Goal: Transaction & Acquisition: Purchase product/service

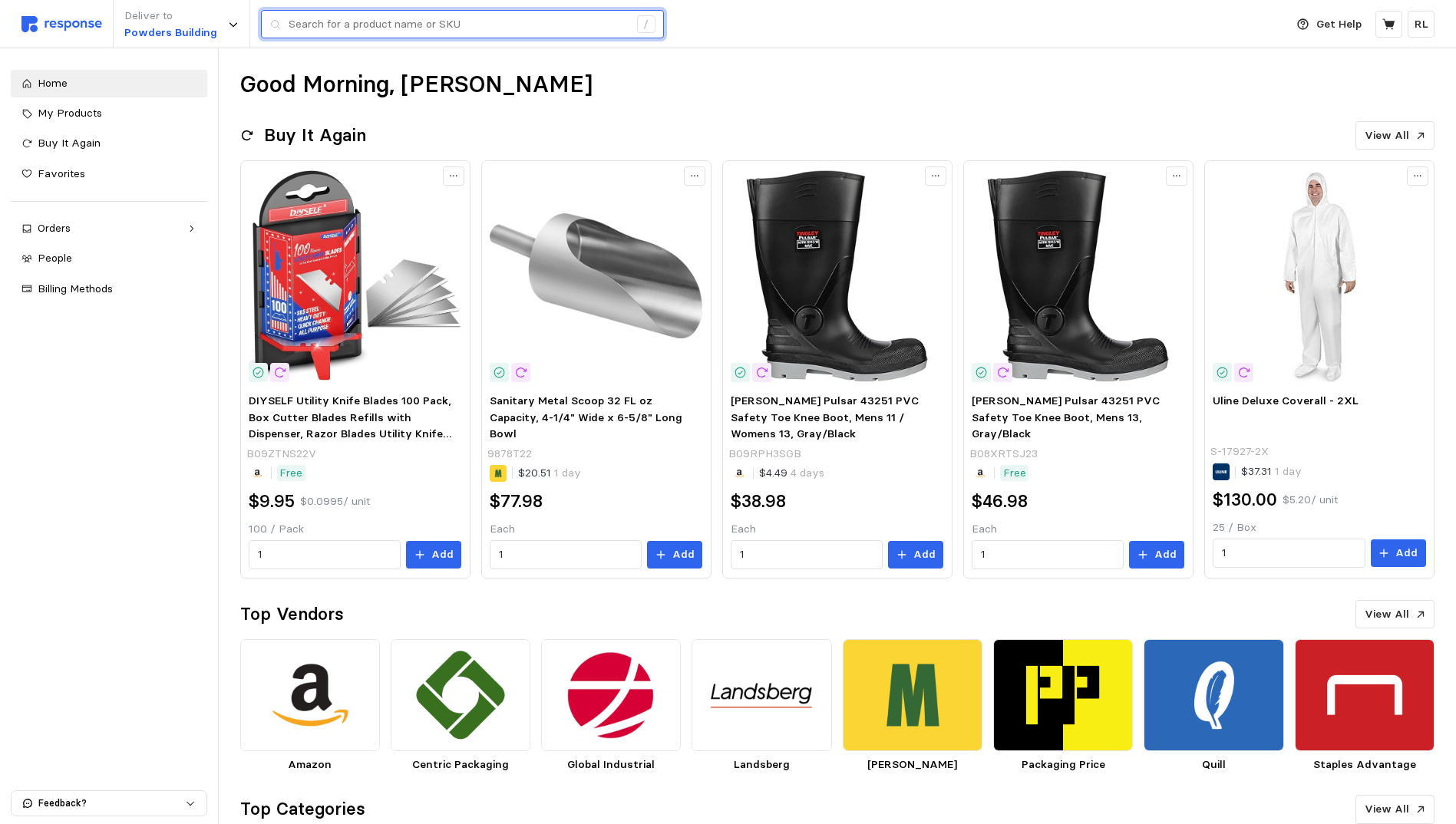
click at [404, 27] on input "text" at bounding box center [458, 25] width 340 height 28
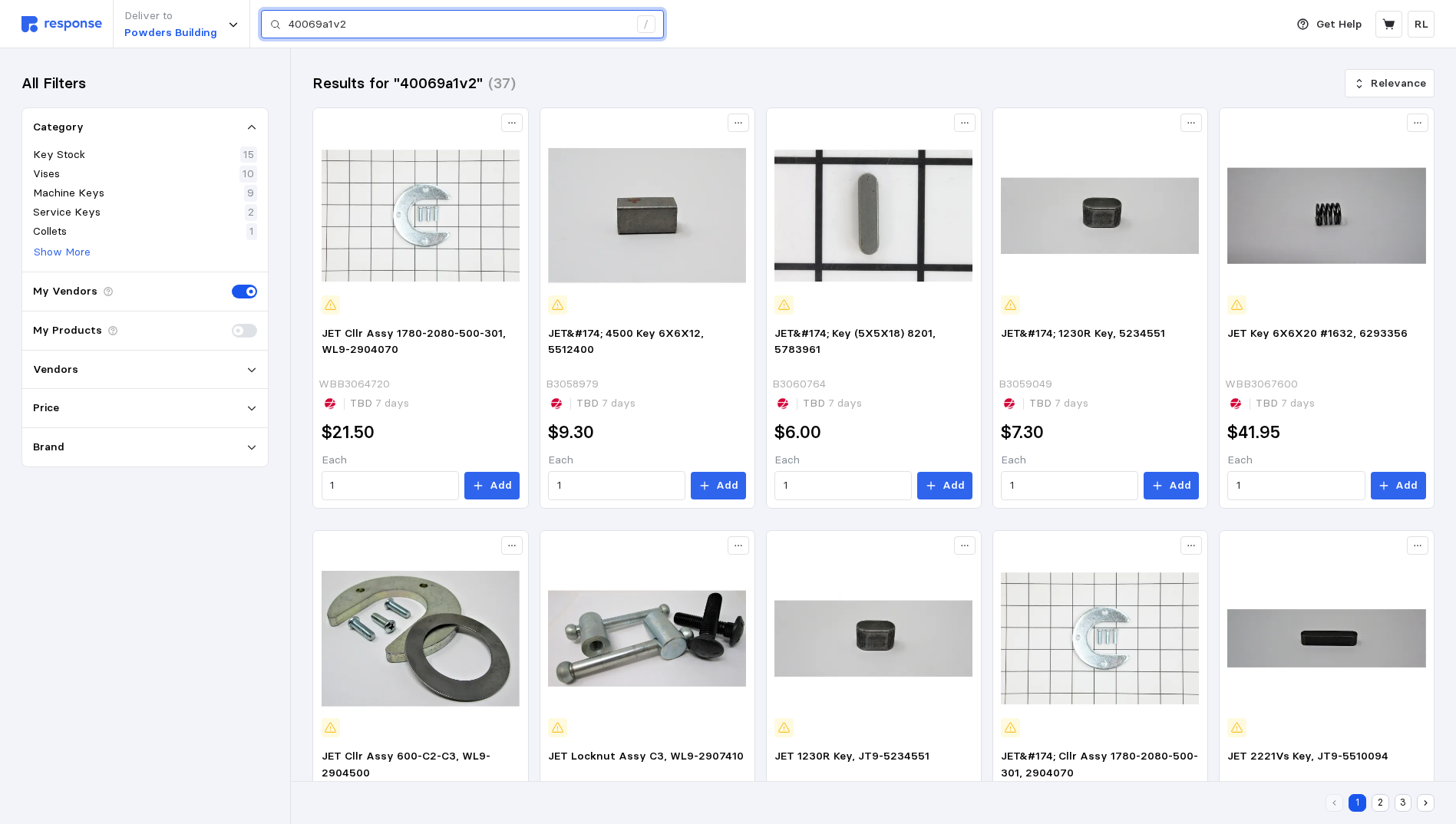
drag, startPoint x: 374, startPoint y: 25, endPoint x: 263, endPoint y: 17, distance: 110.8
click at [263, 17] on div "40069a1v2 /" at bounding box center [462, 24] width 403 height 29
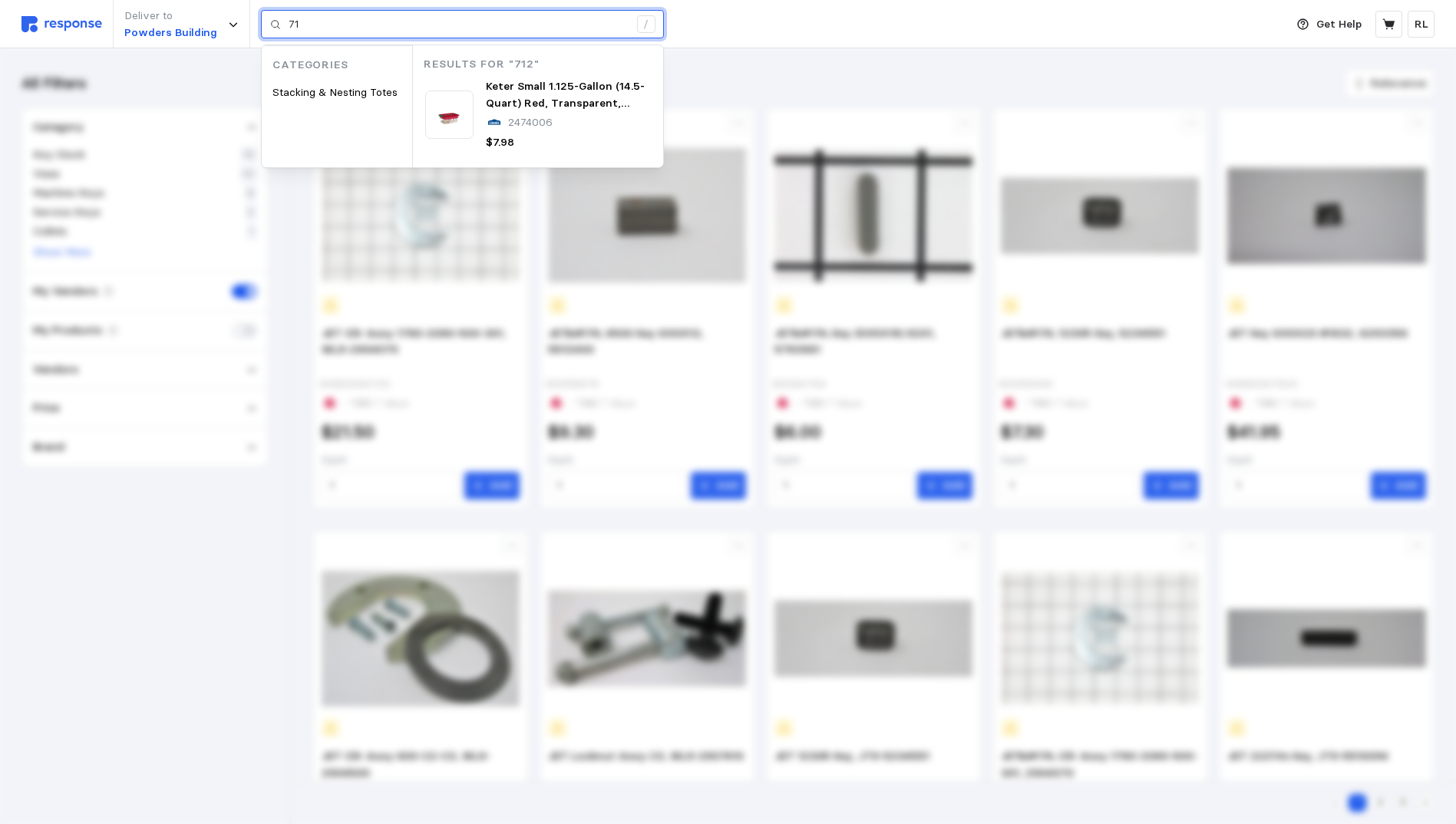
type input "7"
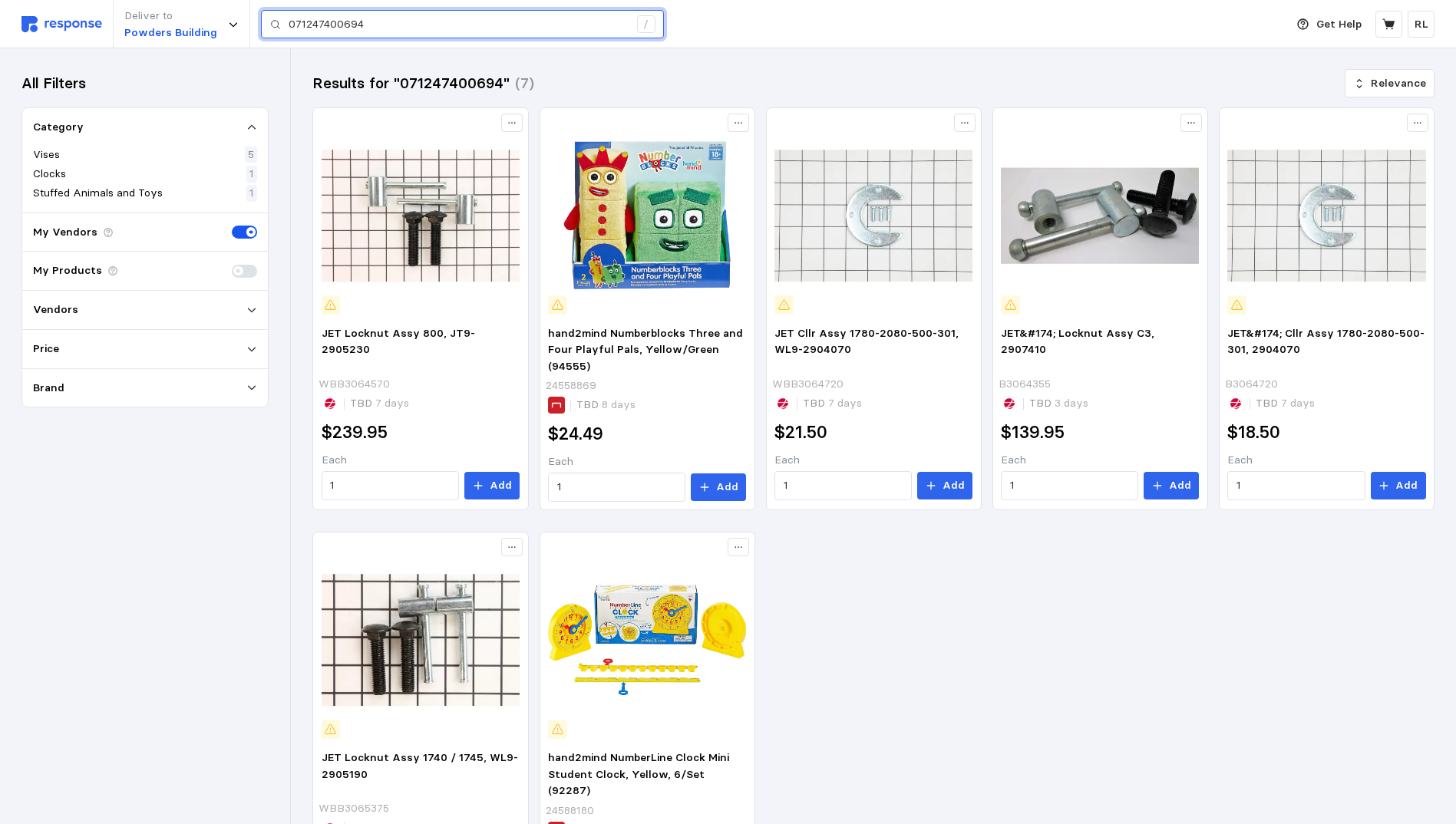
drag, startPoint x: 373, startPoint y: 20, endPoint x: 266, endPoint y: 18, distance: 106.7
click at [266, 18] on div "071247400694 /" at bounding box center [462, 24] width 403 height 29
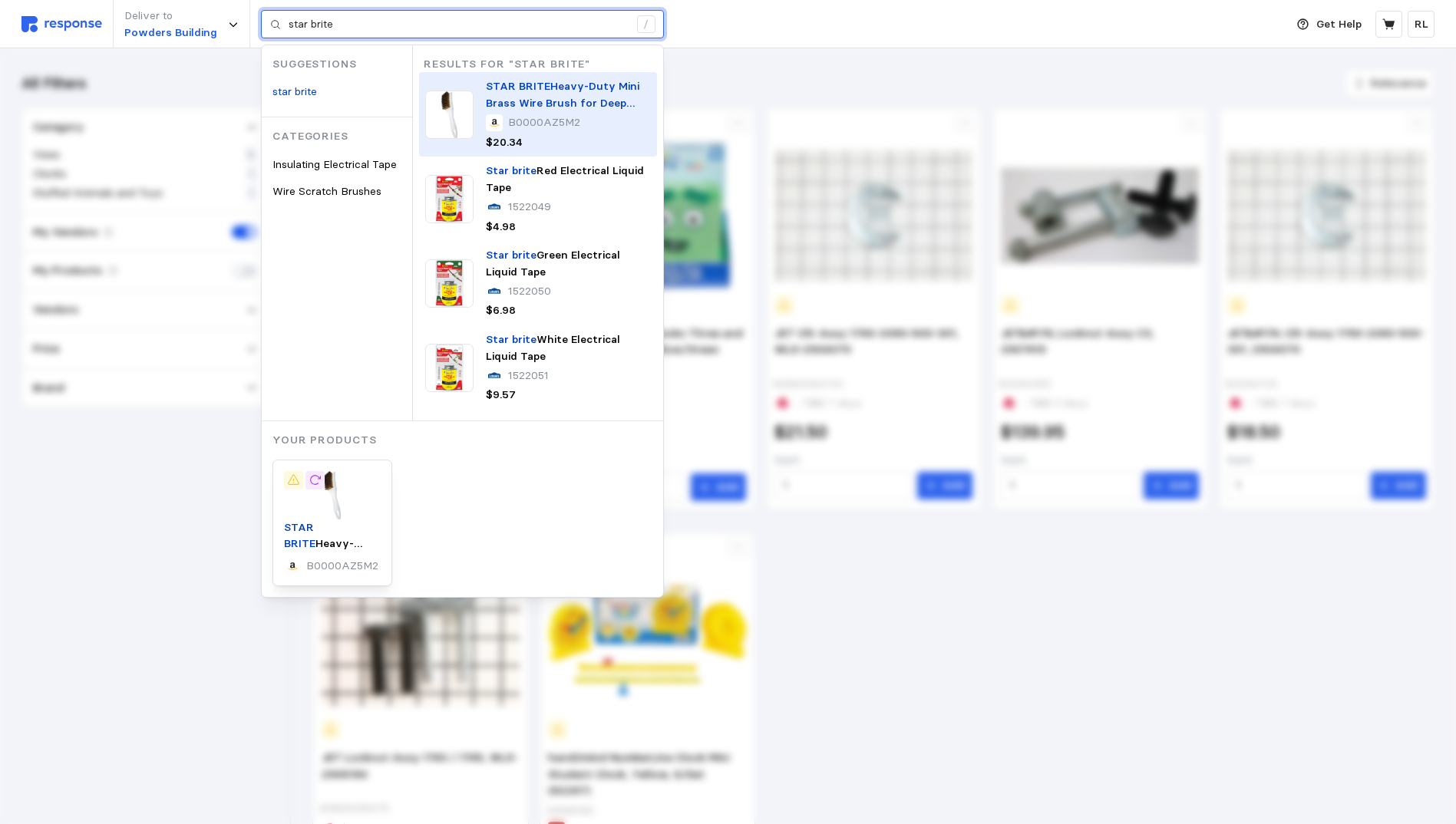
click at [555, 94] on p "STAR BRITE Heavy-Duty Mini Brass Wire Brush for Deep Cleaning - Ideal for Paint…" at bounding box center [568, 94] width 165 height 33
type input "star brite"
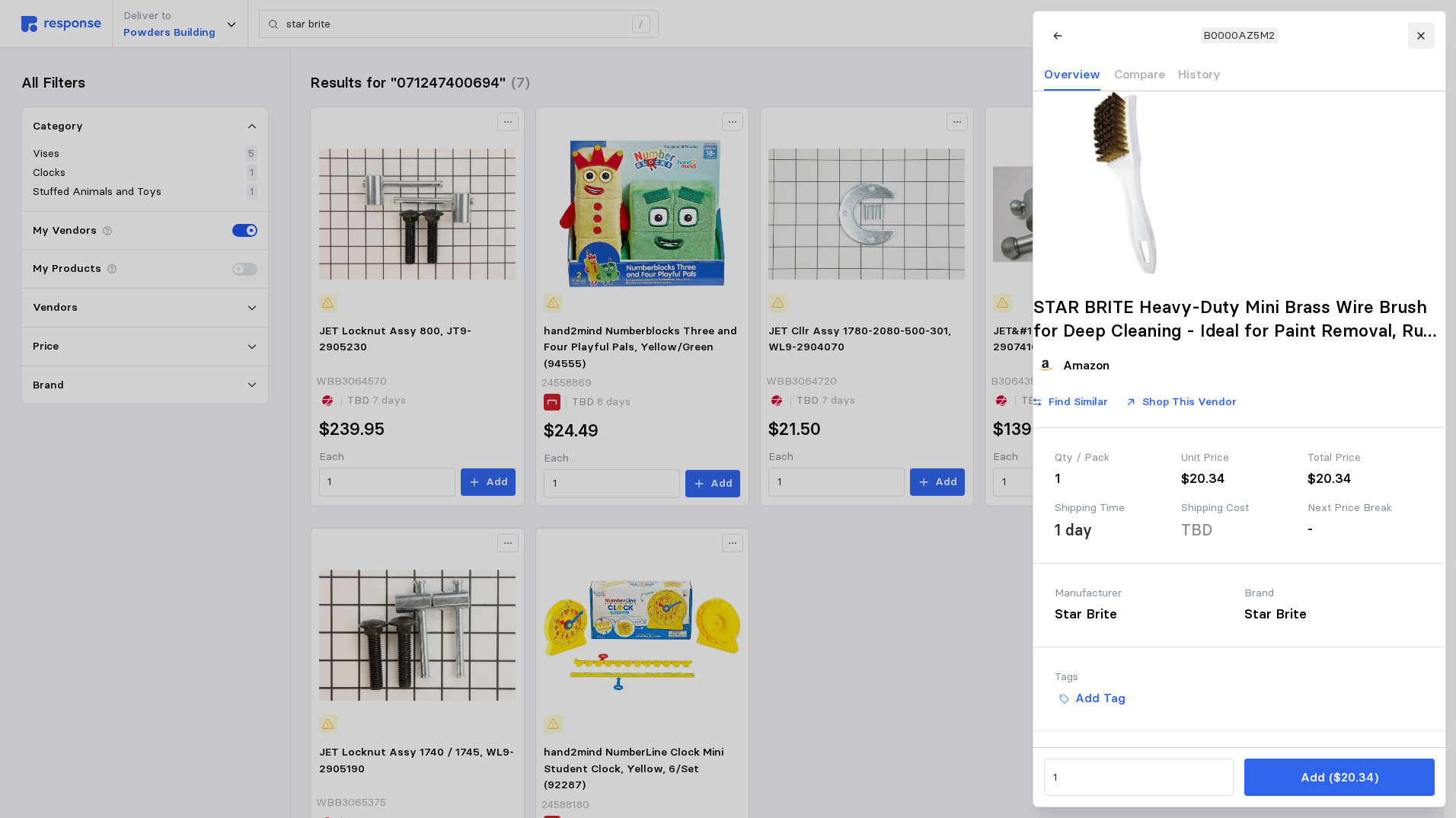
click at [1418, 35] on icon at bounding box center [1420, 36] width 11 height 11
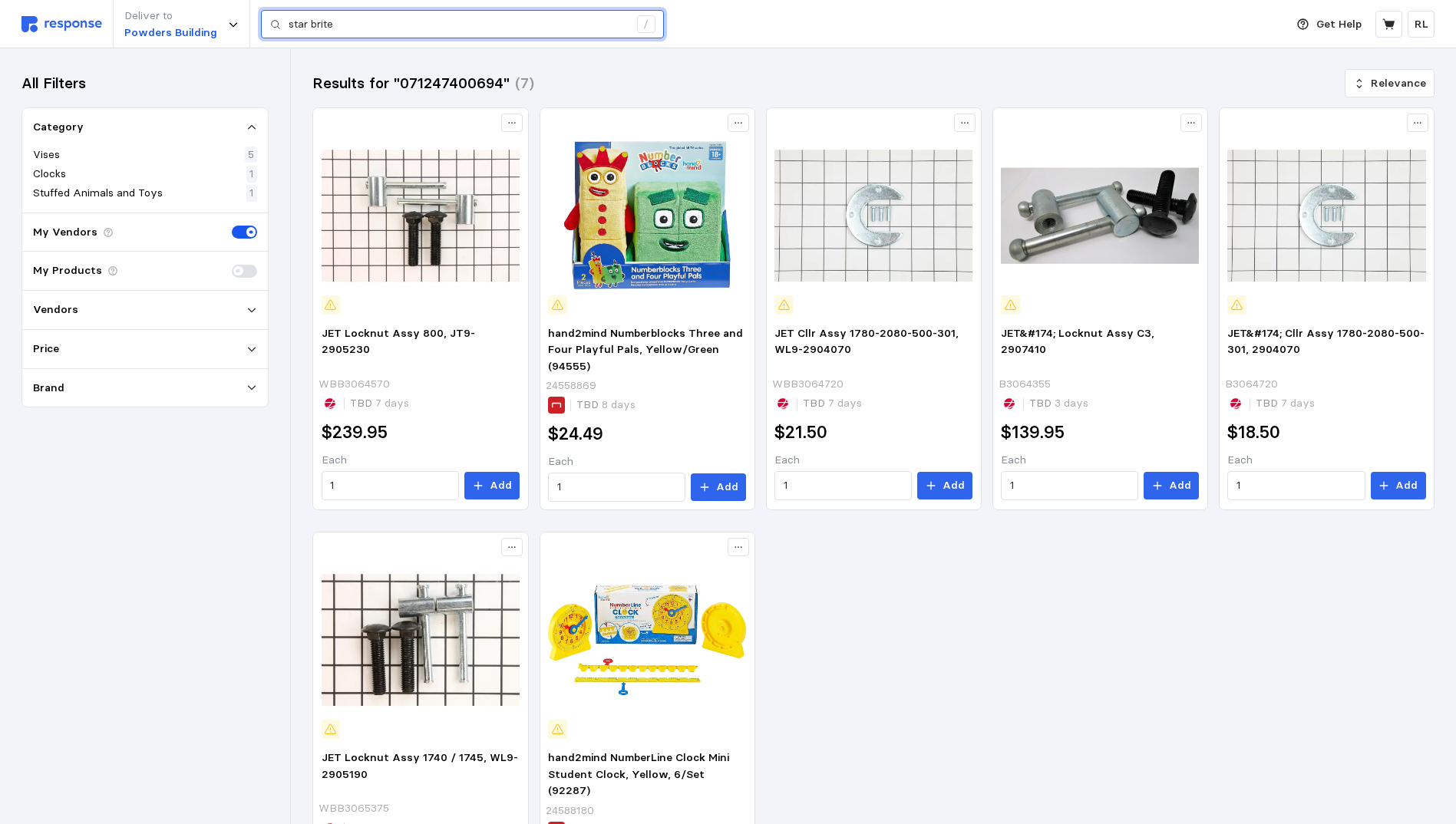
click at [420, 25] on input "star brite" at bounding box center [458, 25] width 340 height 28
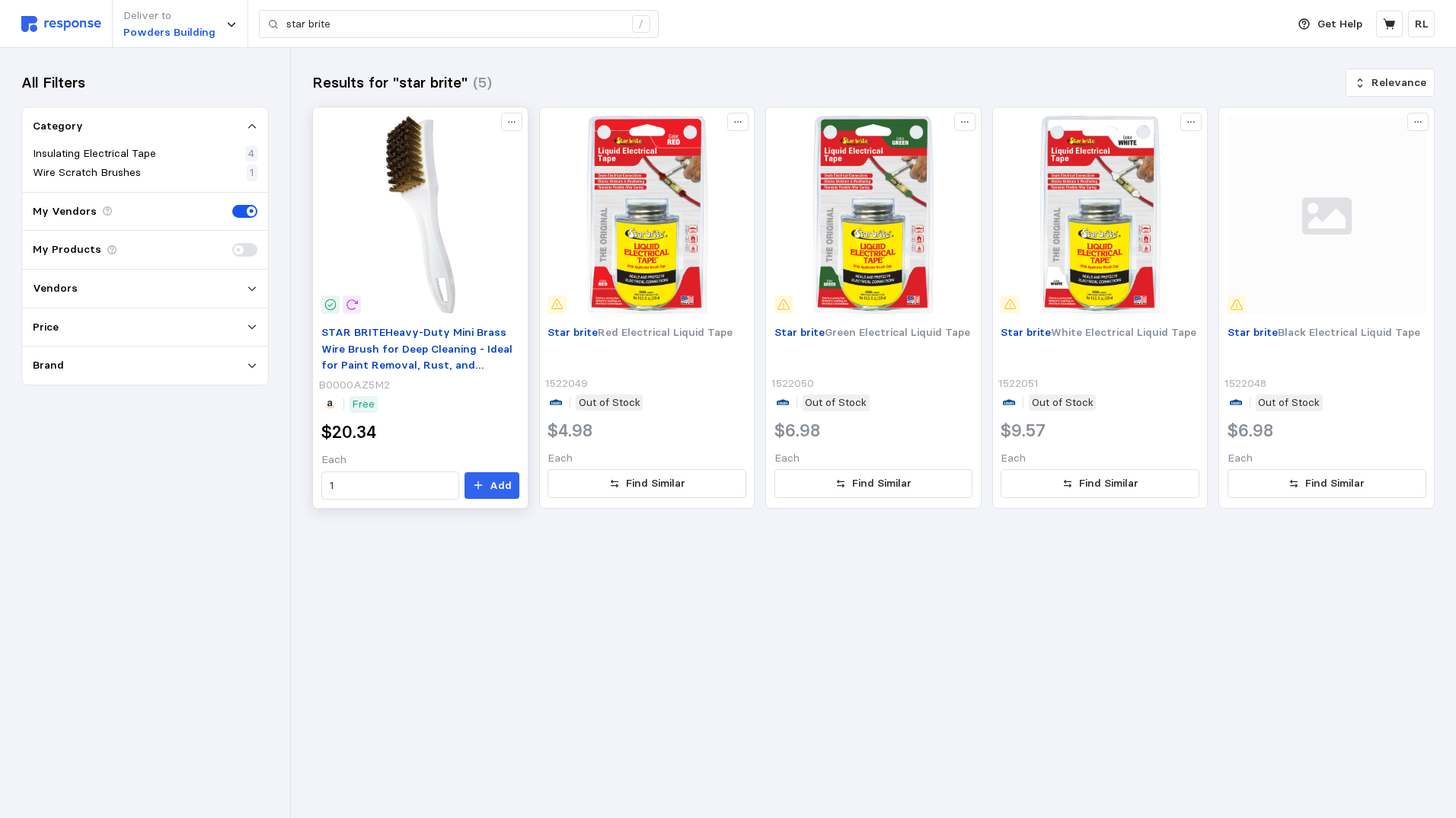
click at [427, 355] on p "STAR BRITE Heavy-Duty Mini Brass Wire Brush for Deep Cleaning - Ideal for Paint…" at bounding box center [421, 349] width 199 height 50
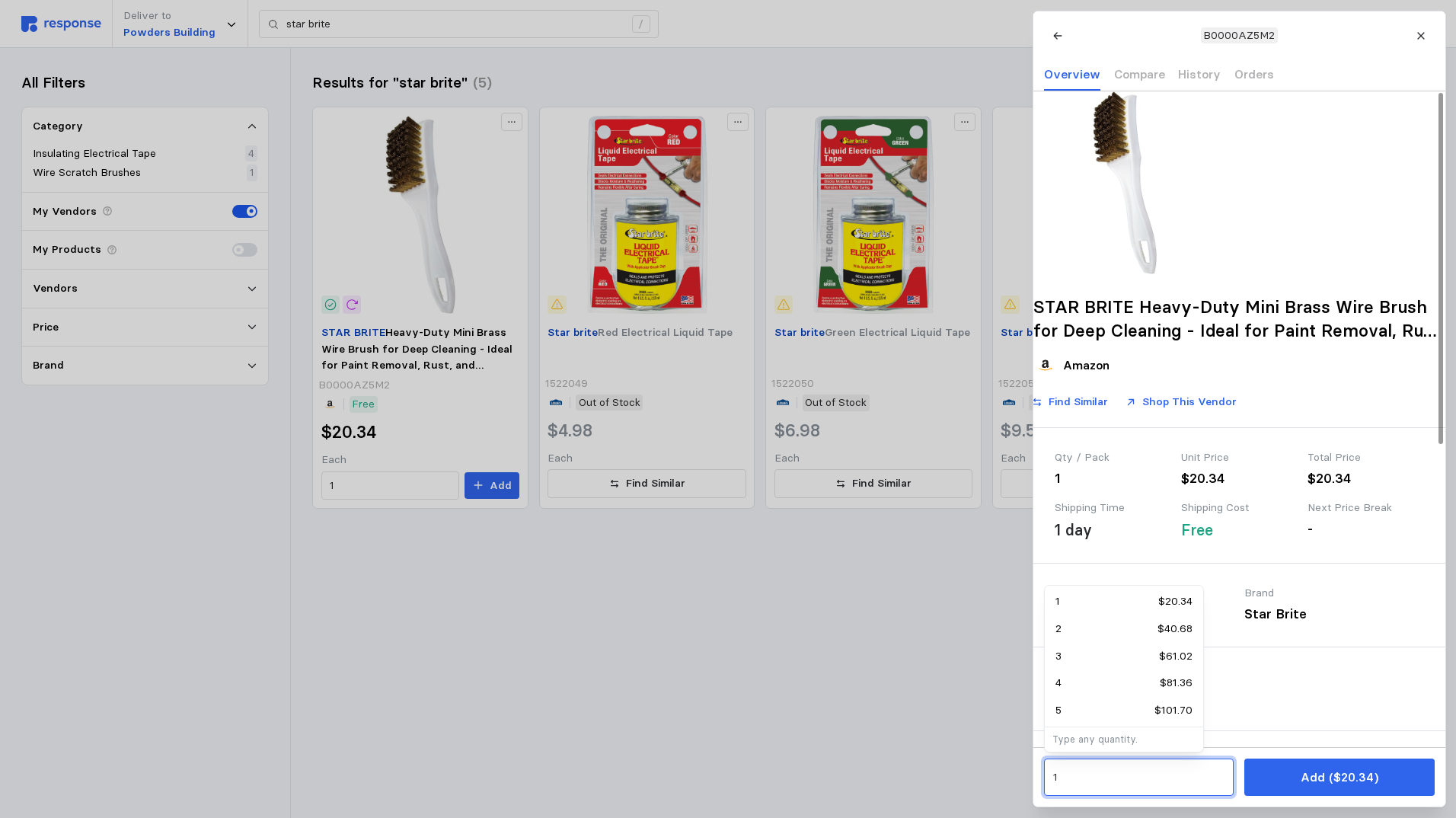
click at [1113, 783] on input "1" at bounding box center [1137, 778] width 172 height 28
click at [1113, 783] on input "12" at bounding box center [1137, 778] width 172 height 28
type input "12"
click at [1098, 712] on div "12 $244.08" at bounding box center [1124, 710] width 137 height 17
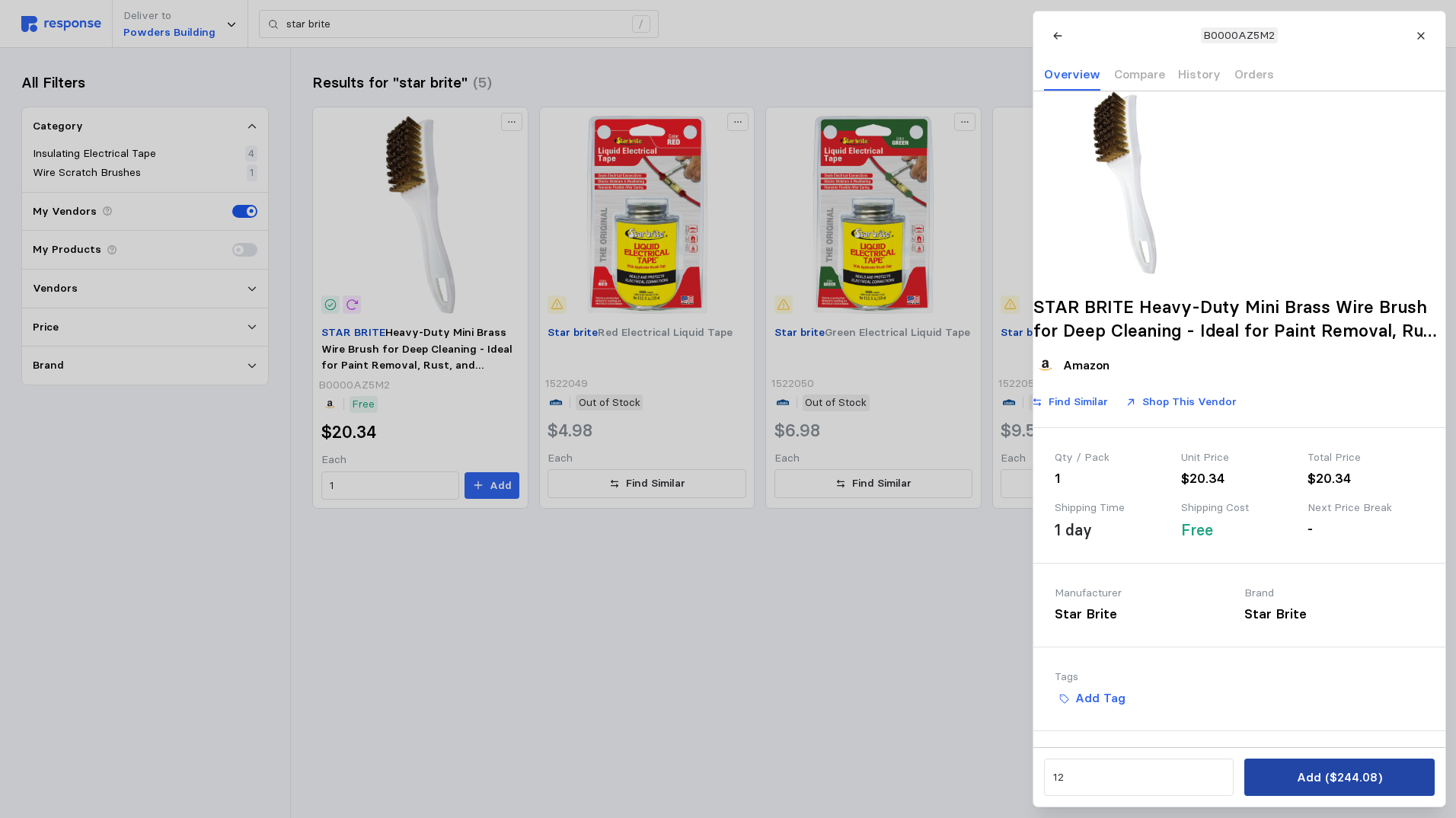
click at [1290, 784] on button "Add ($244.08)" at bounding box center [1339, 777] width 190 height 38
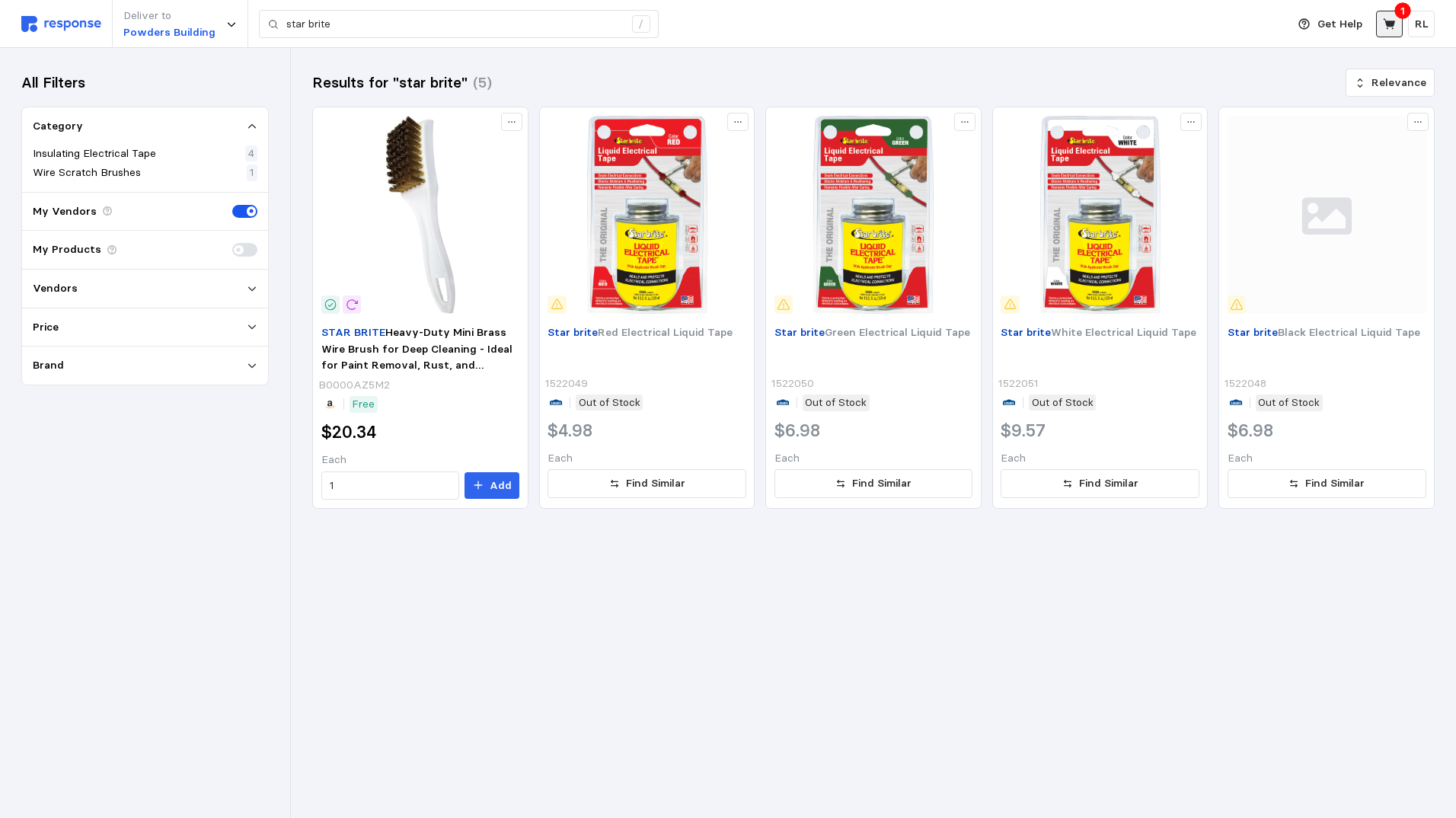
click at [1383, 22] on icon at bounding box center [1390, 25] width 14 height 14
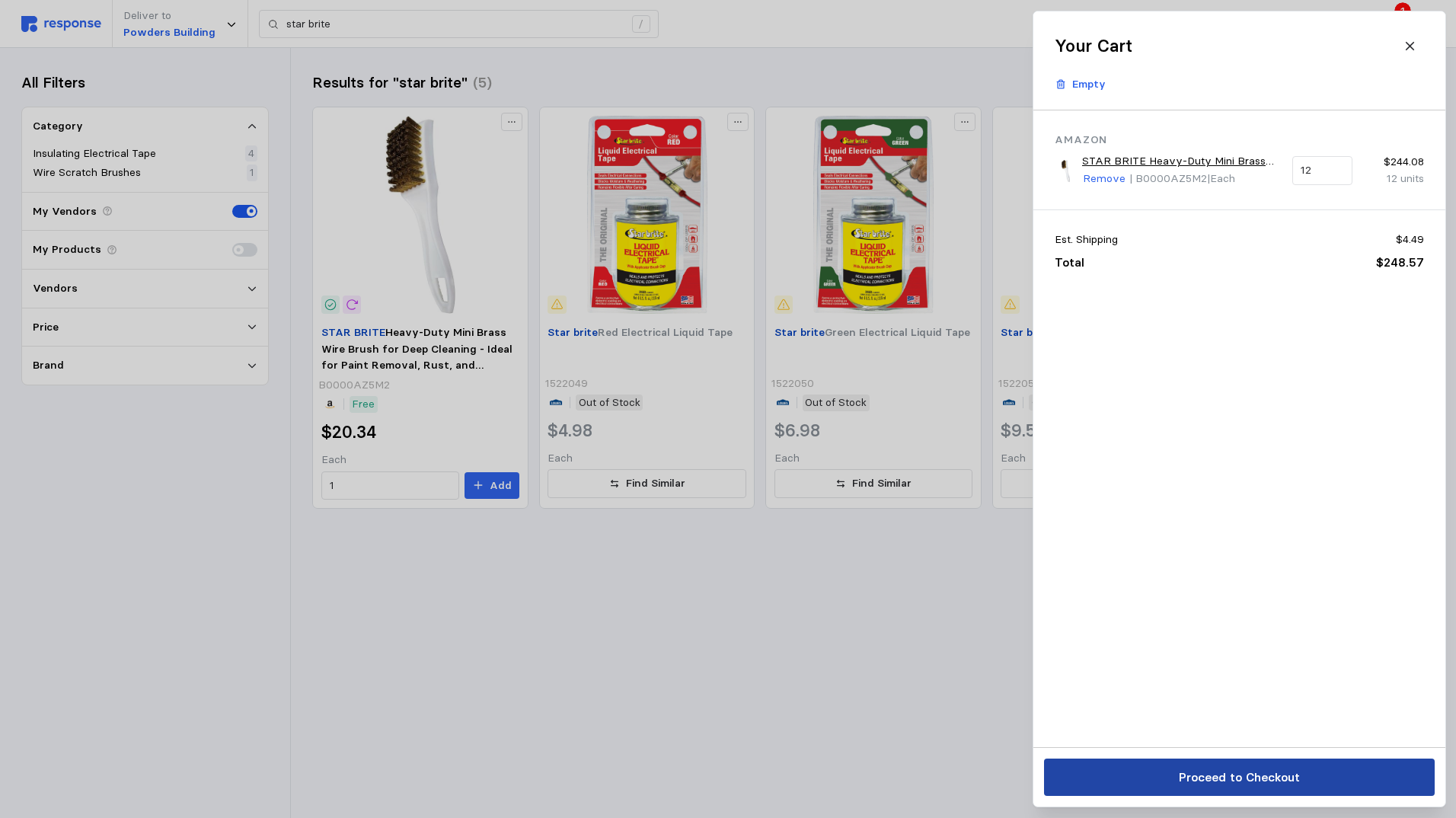
click at [1203, 774] on p "Proceed to Checkout" at bounding box center [1239, 776] width 121 height 19
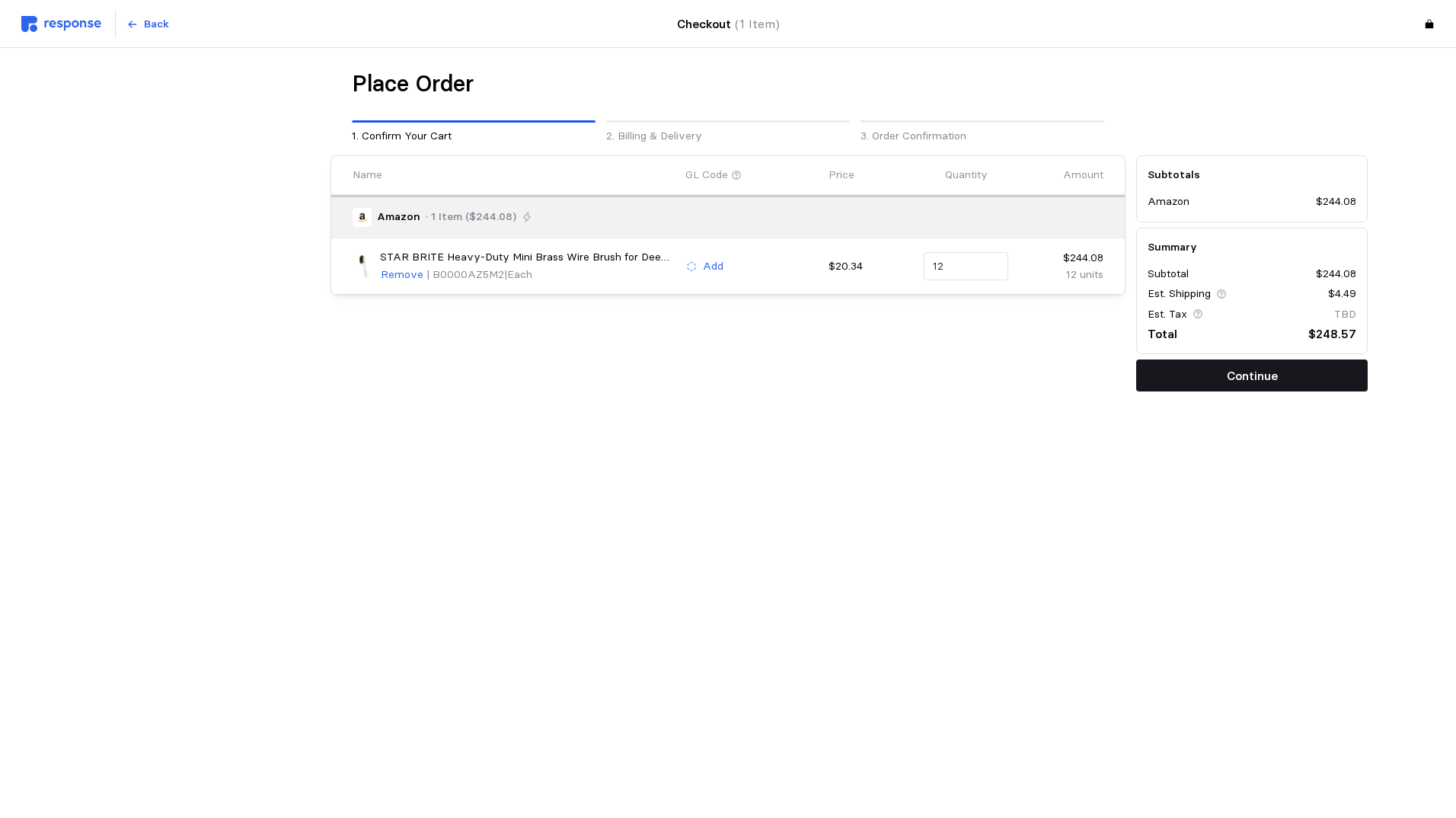
click at [1160, 369] on button "Continue" at bounding box center [1252, 375] width 231 height 32
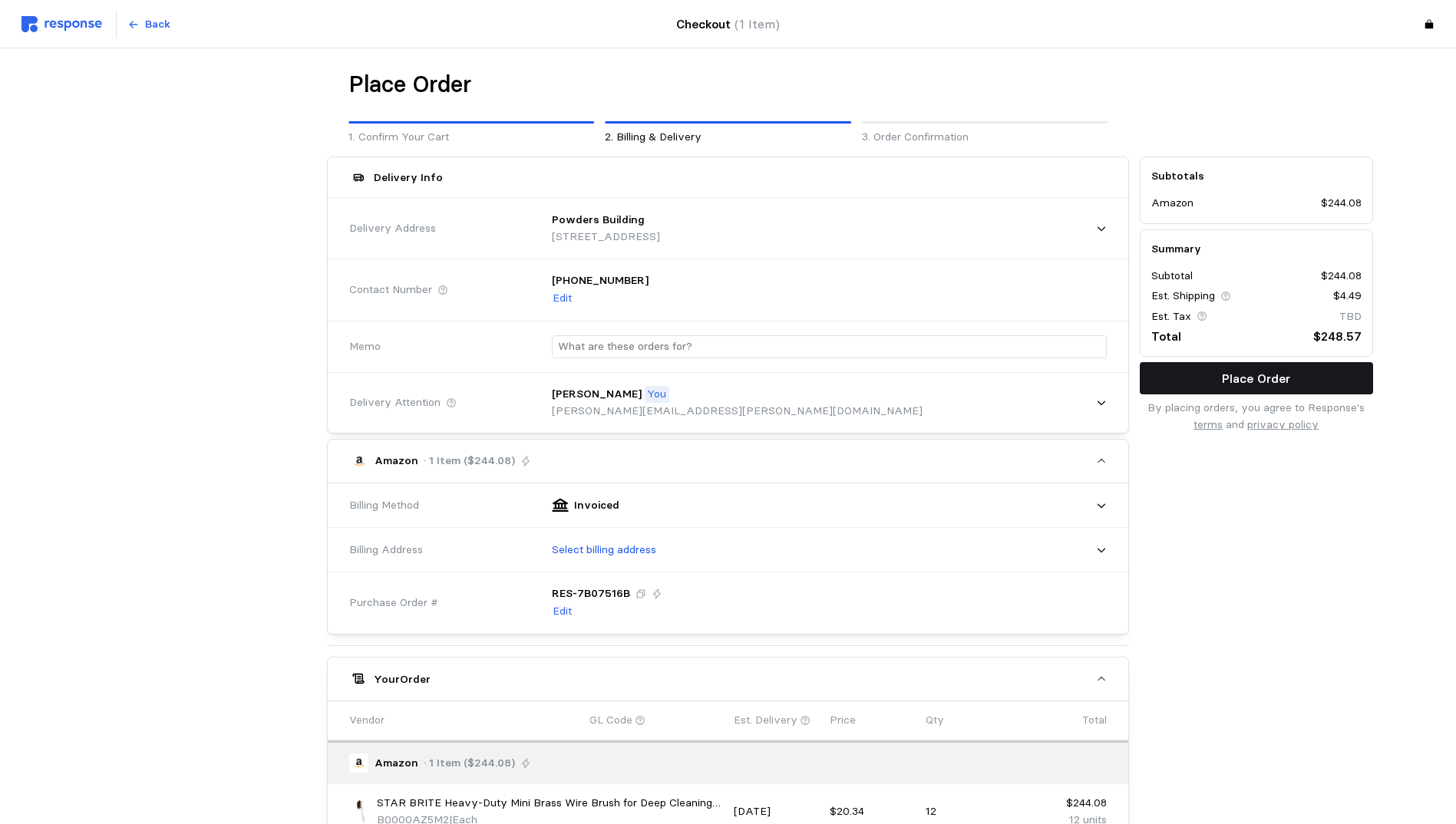
click at [1190, 372] on button "Place Order" at bounding box center [1255, 378] width 233 height 32
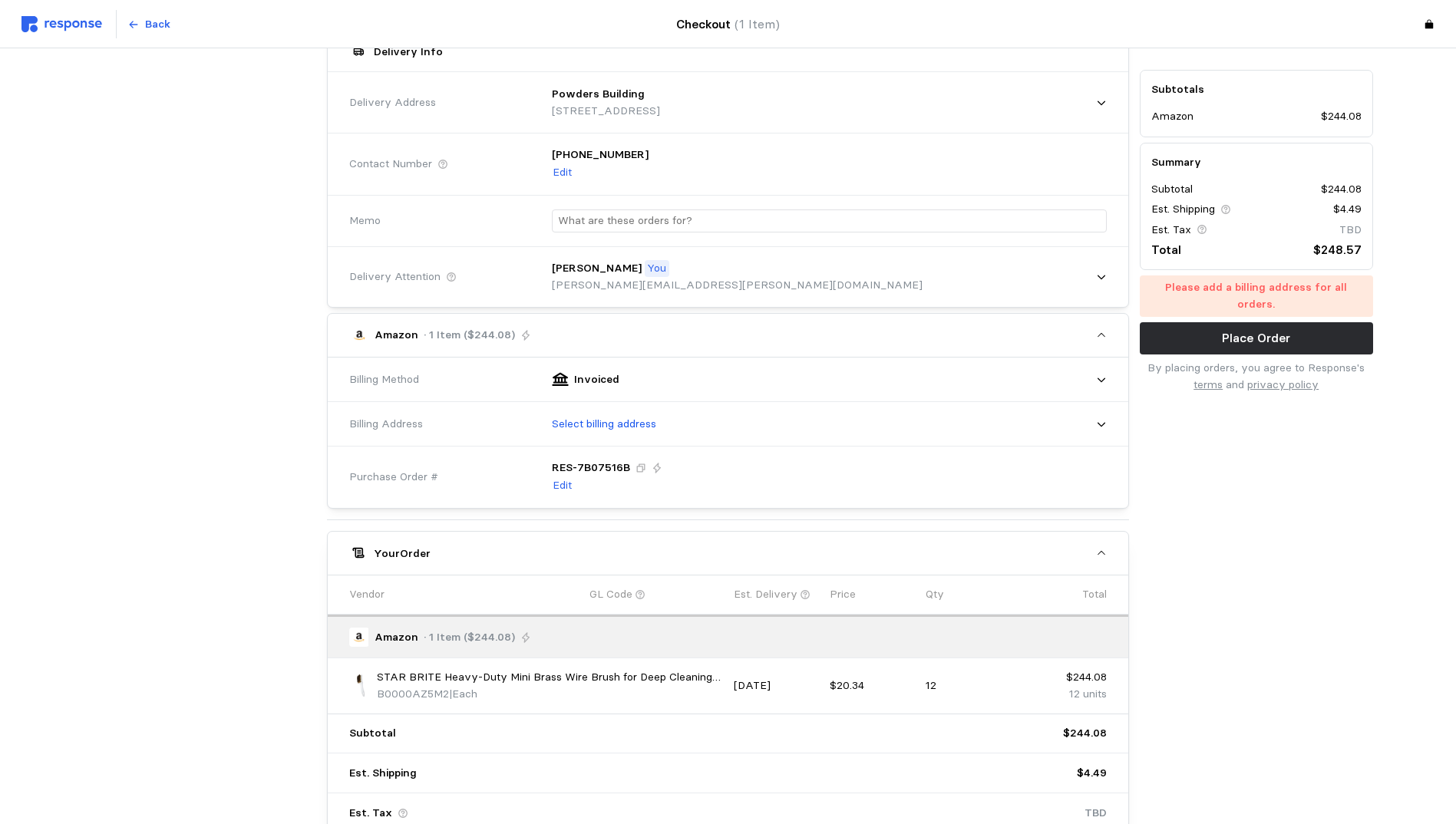
scroll to position [153, 0]
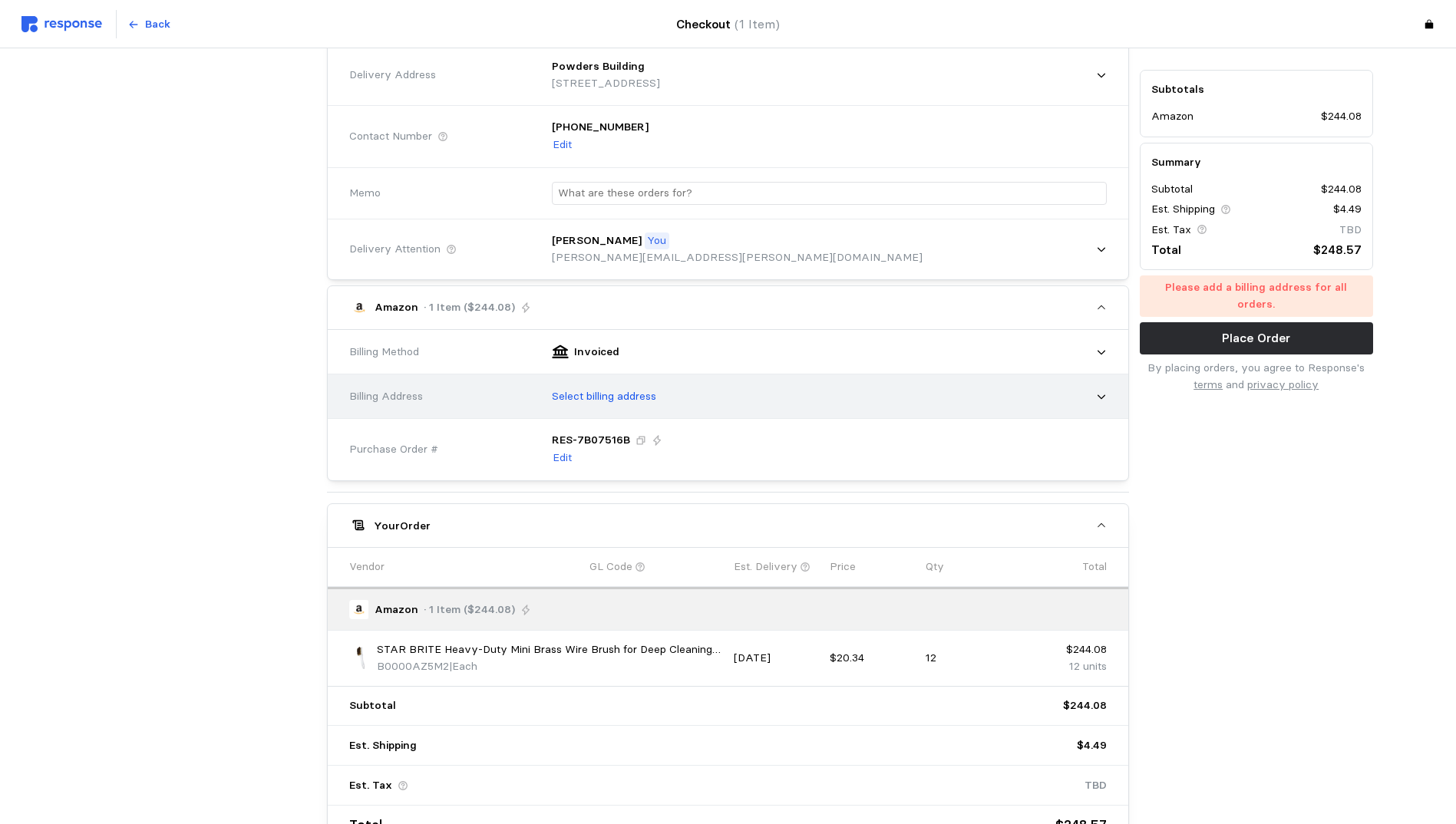
click at [809, 409] on div "Select billing address" at bounding box center [823, 396] width 565 height 38
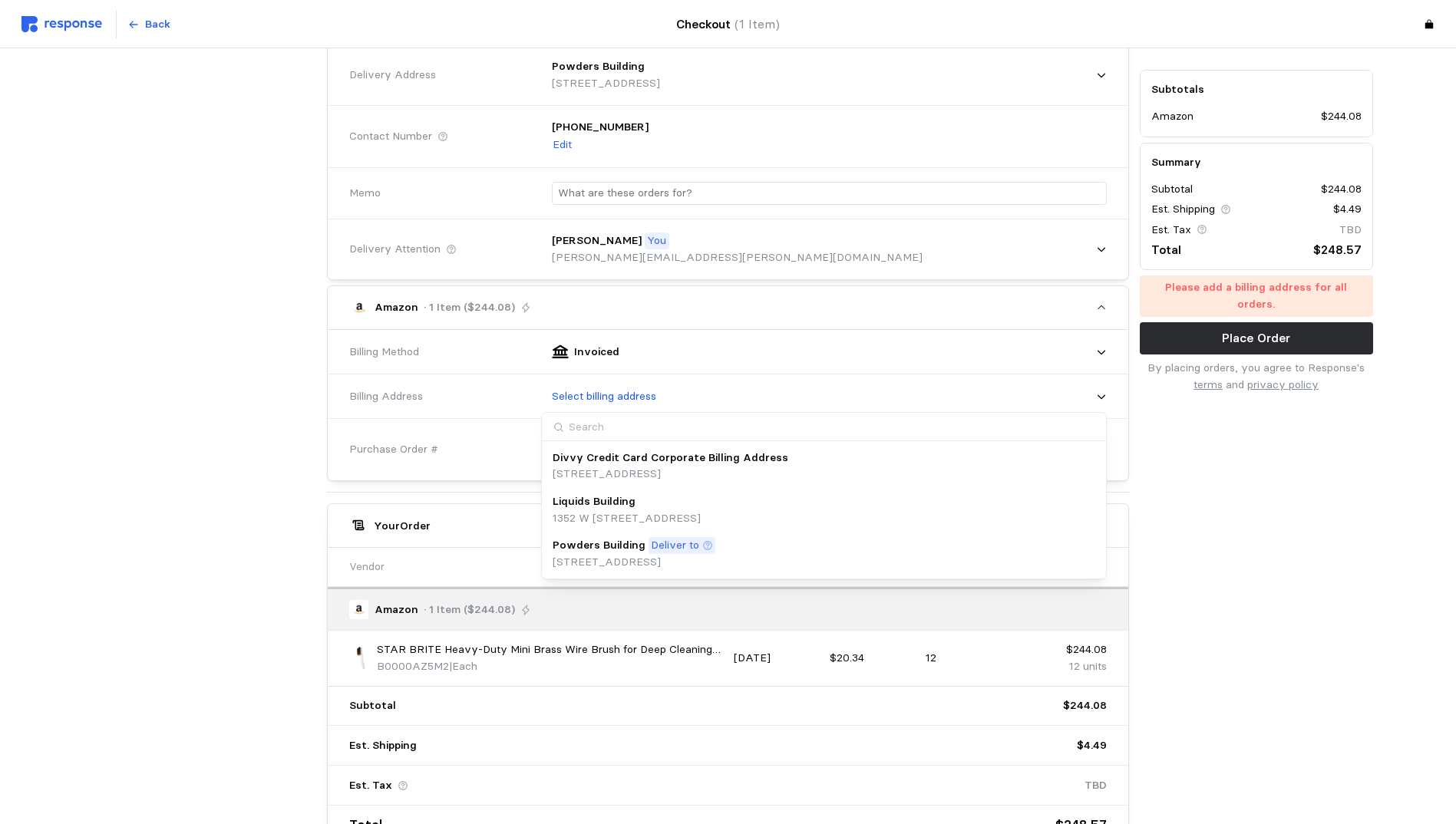
click at [596, 546] on p "Powders Building" at bounding box center [598, 545] width 93 height 17
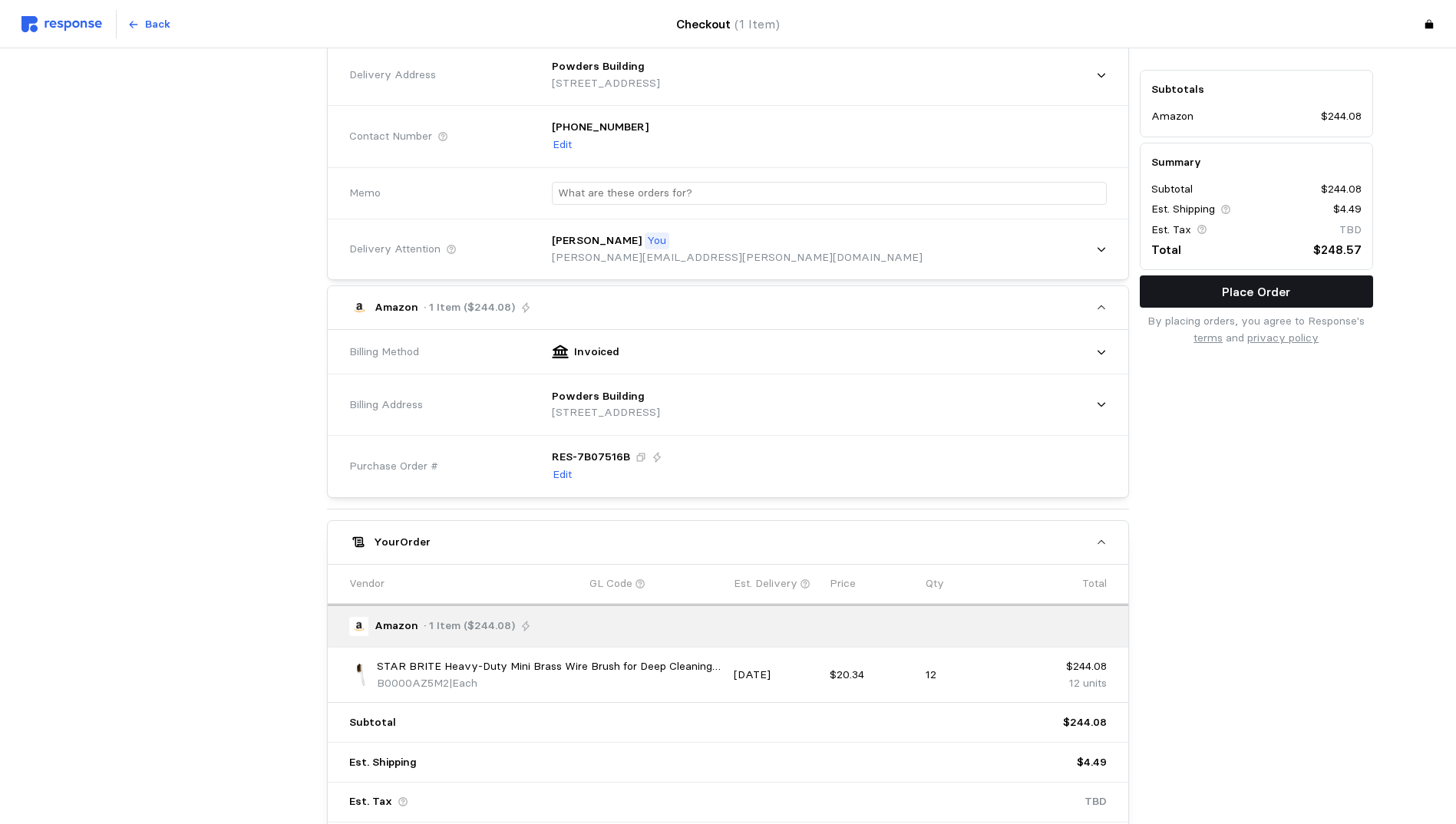
click at [1216, 298] on button "Place Order" at bounding box center [1255, 291] width 233 height 32
